Goal: Transaction & Acquisition: Purchase product/service

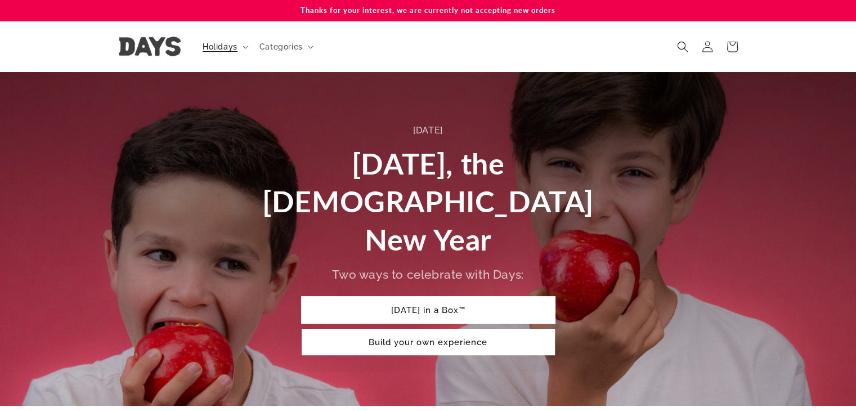
click at [442, 297] on link "[DATE] in a Box™" at bounding box center [428, 310] width 253 height 26
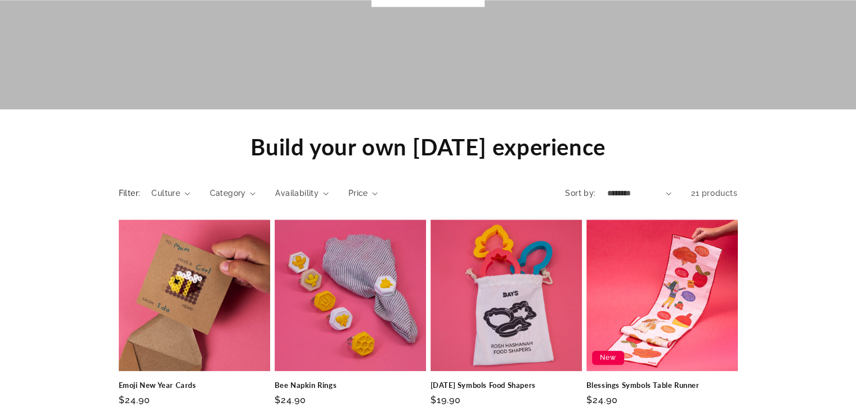
scroll to position [950, 0]
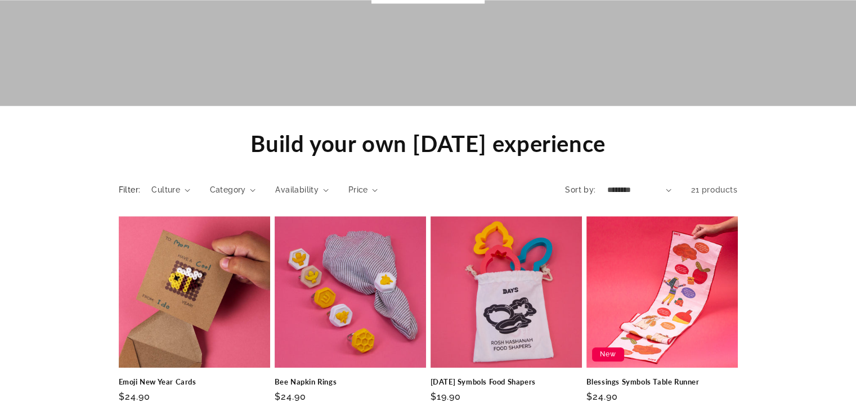
click at [232, 184] on details "Category 0 selected Reset Category Guide (2) Guide (2 products) Gear (2) Cookin…" at bounding box center [233, 194] width 46 height 20
click at [233, 184] on span "Category" at bounding box center [228, 190] width 36 height 12
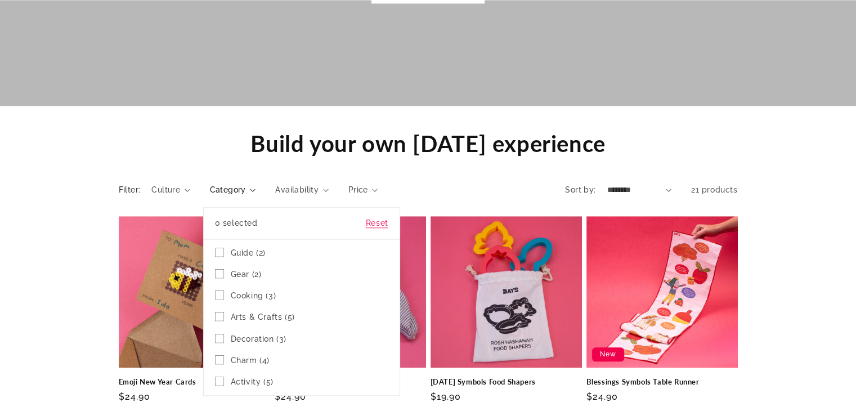
click at [256, 184] on summary "Category" at bounding box center [233, 190] width 46 height 12
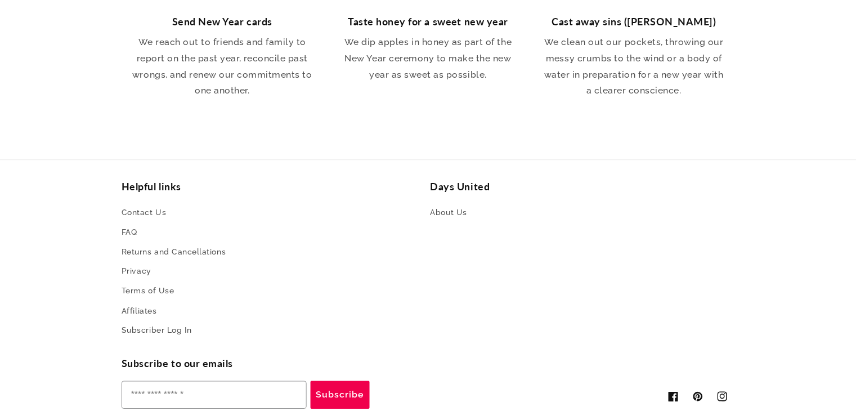
scroll to position [2369, 0]
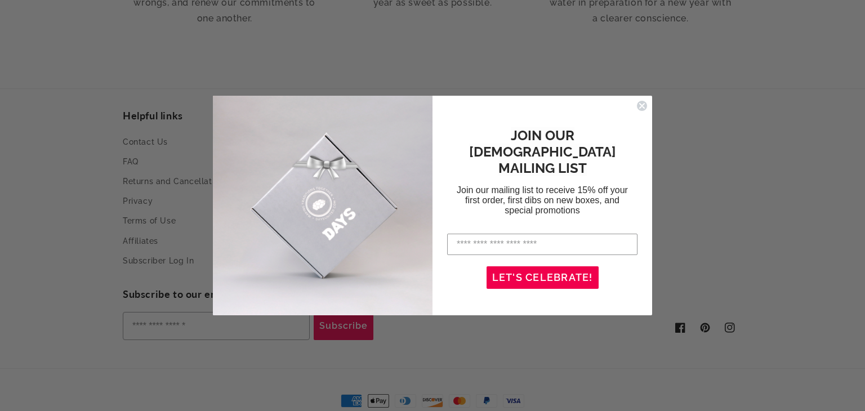
click at [638, 124] on div "JOIN OUR JEWISH MAILING LIST Join our mailing list to receive 15% off your firs…" at bounding box center [542, 172] width 197 height 112
click at [641, 106] on icon "Close dialog" at bounding box center [642, 106] width 5 height 5
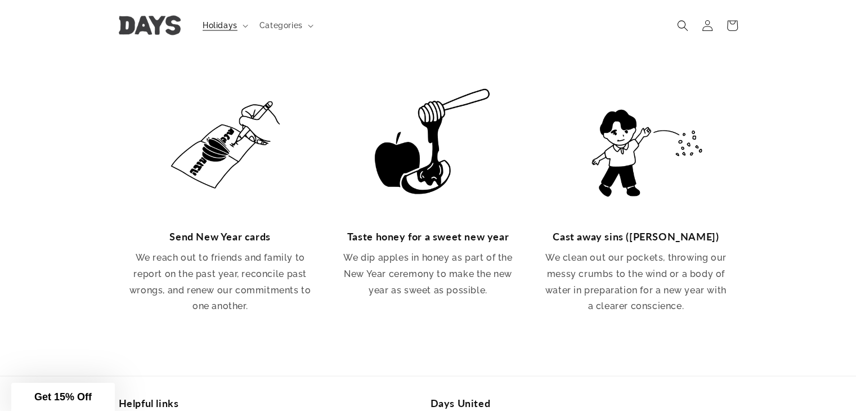
scroll to position [1863, 0]
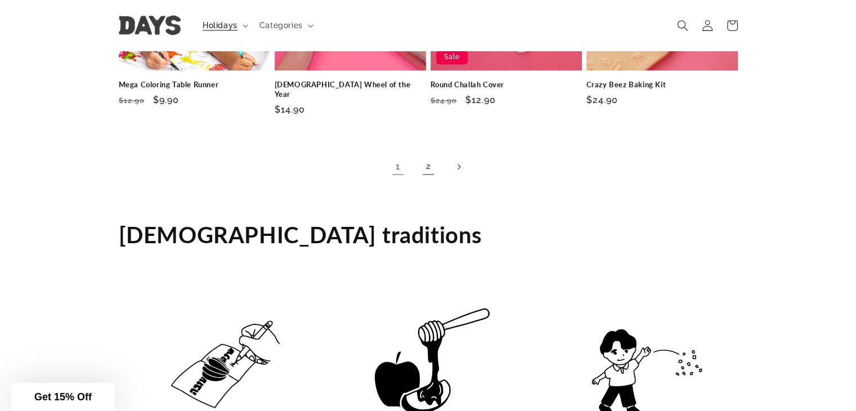
click at [426, 154] on link "2" at bounding box center [428, 166] width 25 height 25
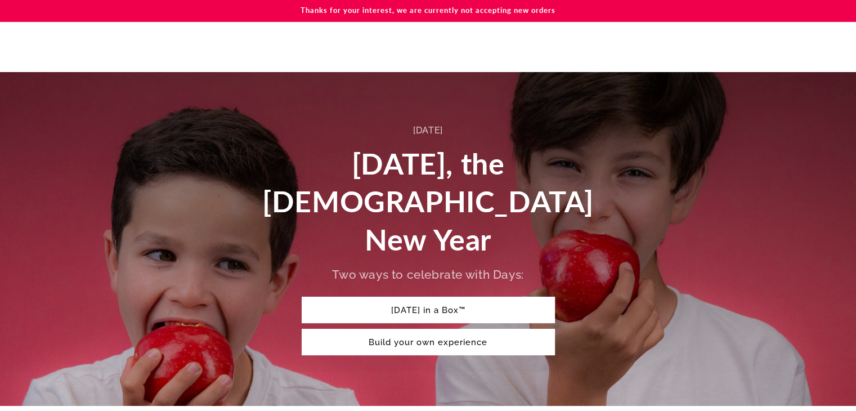
scroll to position [282, 0]
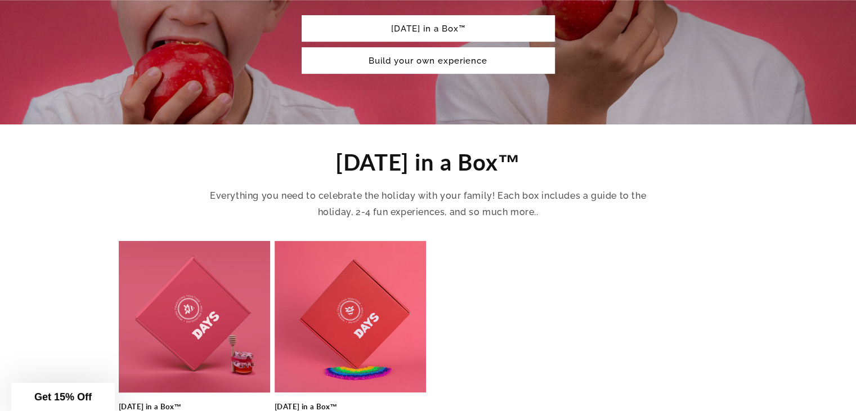
click at [181, 402] on link "[DATE] in a Box™" at bounding box center [194, 407] width 151 height 10
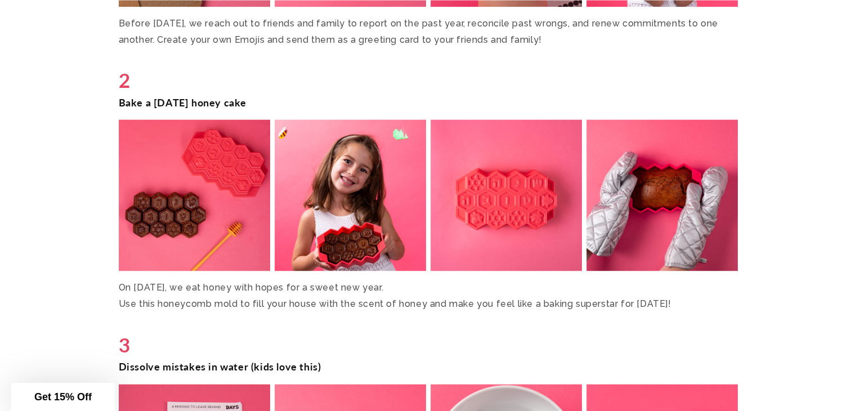
scroll to position [1689, 0]
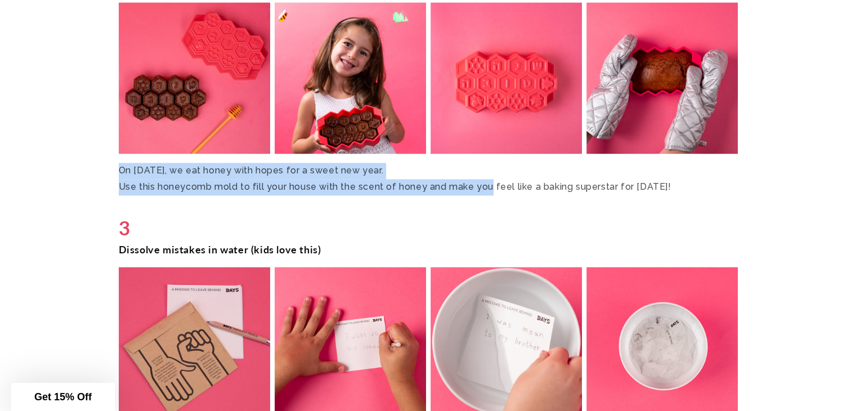
drag, startPoint x: 119, startPoint y: 171, endPoint x: 482, endPoint y: 186, distance: 362.9
click at [482, 186] on p "On Rosh Hashanah, we eat honey with hopes for a sweet new year. Use this honeyc…" at bounding box center [428, 179] width 619 height 33
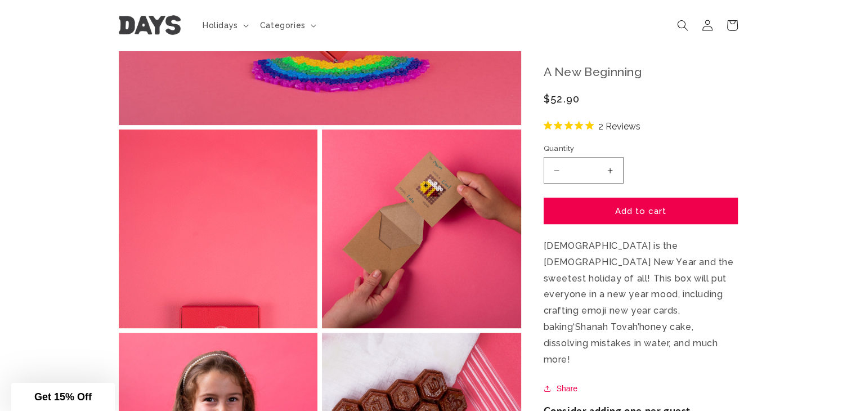
scroll to position [0, 0]
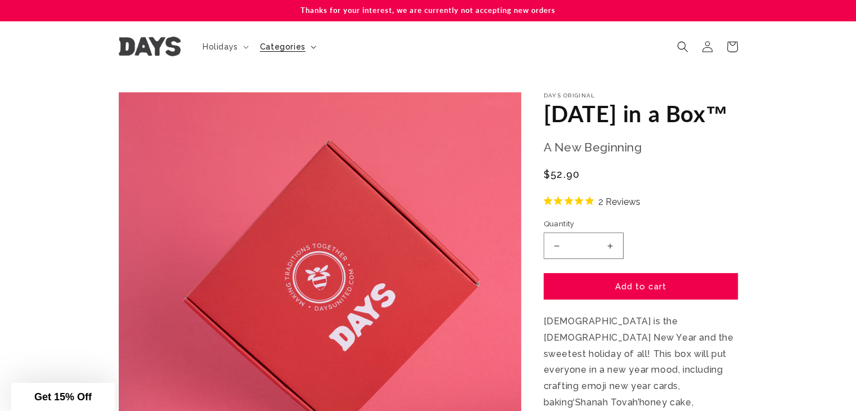
click at [279, 46] on span "Categories" at bounding box center [283, 47] width 46 height 10
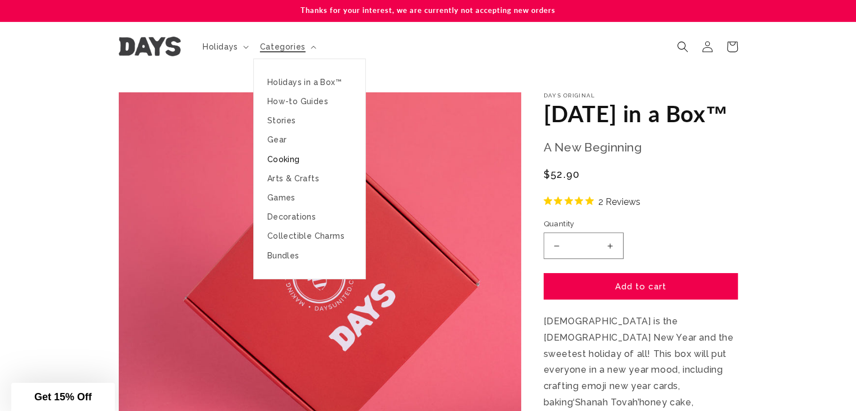
click at [284, 158] on link "Cooking" at bounding box center [309, 159] width 111 height 19
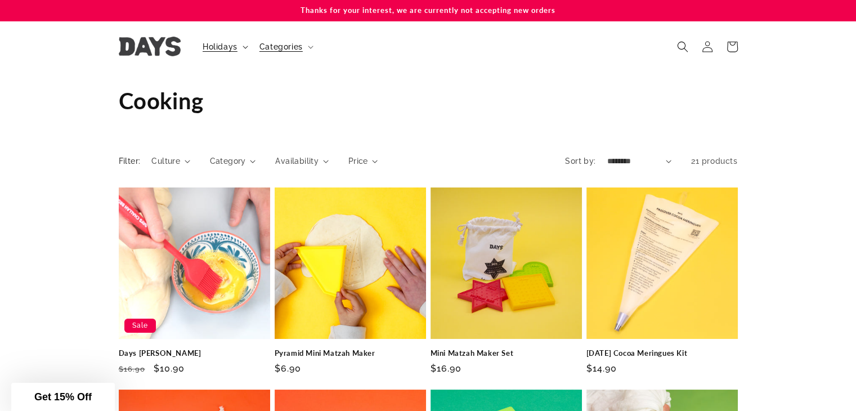
click at [225, 46] on span "Holidays" at bounding box center [220, 47] width 35 height 10
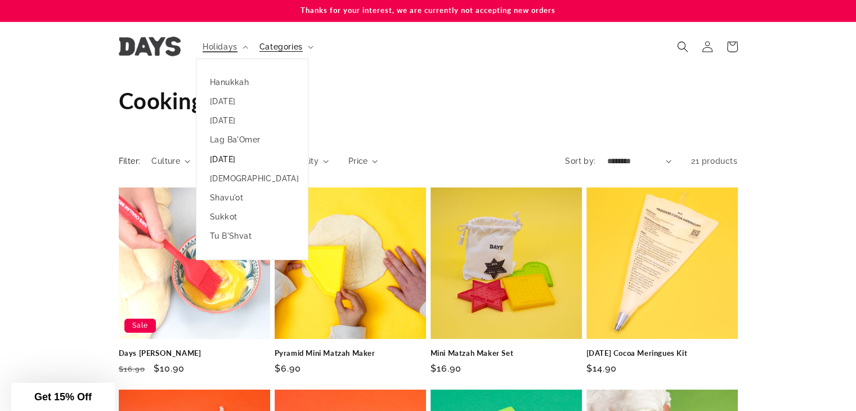
click at [225, 162] on link "[DATE]" at bounding box center [251, 159] width 111 height 19
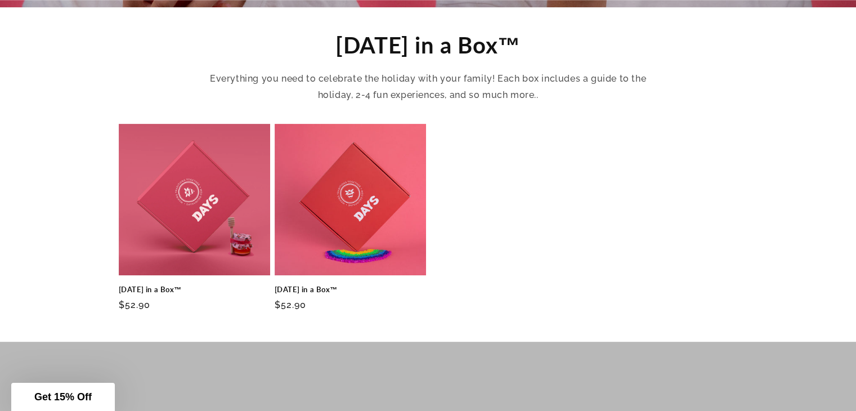
scroll to position [507, 0]
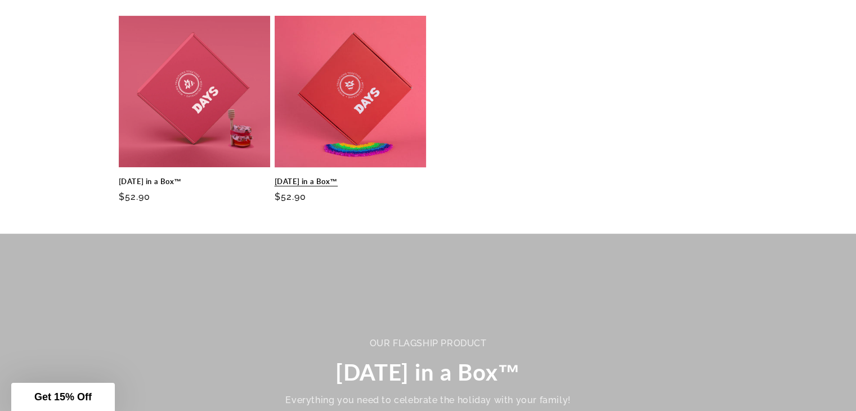
click at [342, 177] on link "[DATE] in a Box™" at bounding box center [350, 182] width 151 height 10
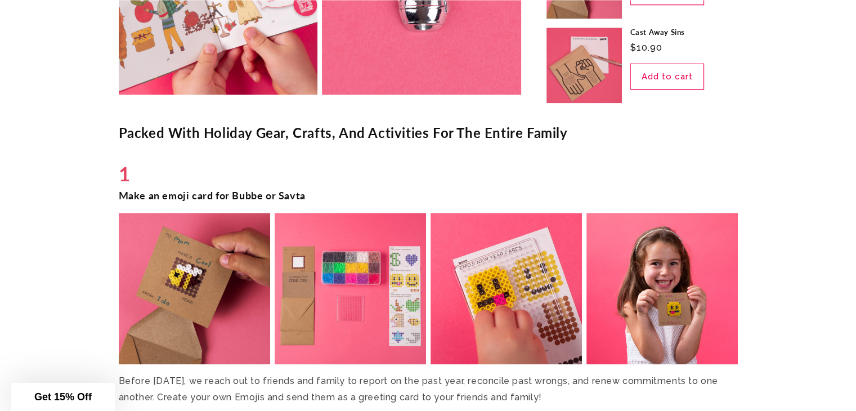
scroll to position [1295, 0]
